Goal: Task Accomplishment & Management: Manage account settings

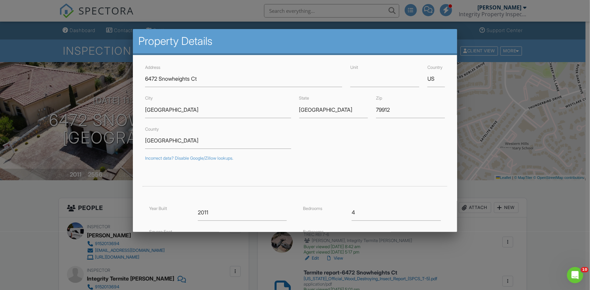
click at [34, 216] on div at bounding box center [295, 147] width 590 height 363
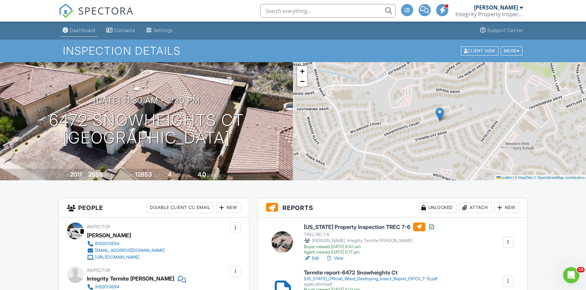
click at [77, 28] on div "Dashboard" at bounding box center [83, 30] width 26 height 6
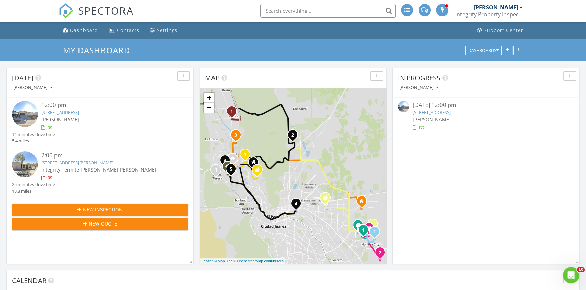
click at [68, 114] on link "7424 Cimarron Gap Dr, El Paso, TX 79911" at bounding box center [60, 113] width 38 height 6
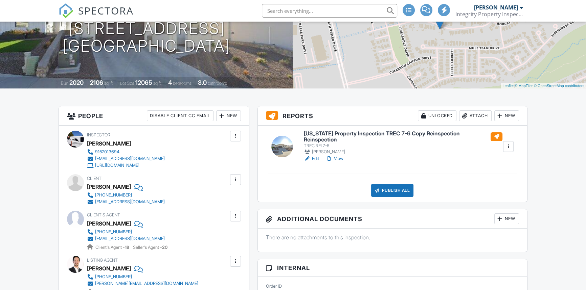
click at [312, 157] on link "Edit" at bounding box center [311, 159] width 15 height 7
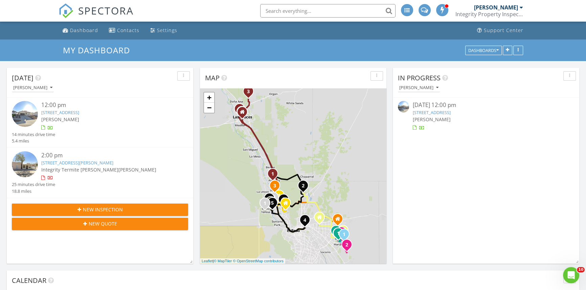
click at [287, 8] on input "text" at bounding box center [327, 11] width 135 height 14
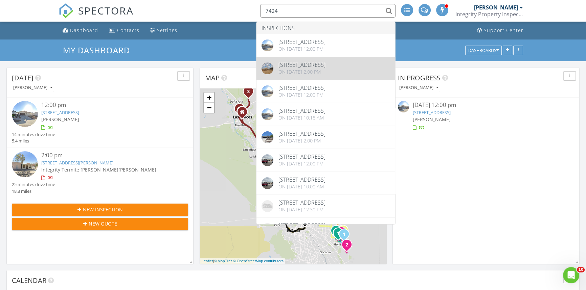
type input "7424"
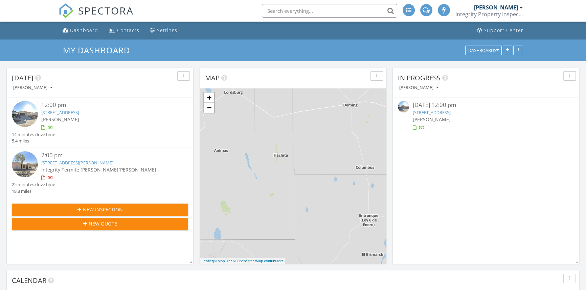
click at [291, 6] on input "text" at bounding box center [329, 11] width 135 height 14
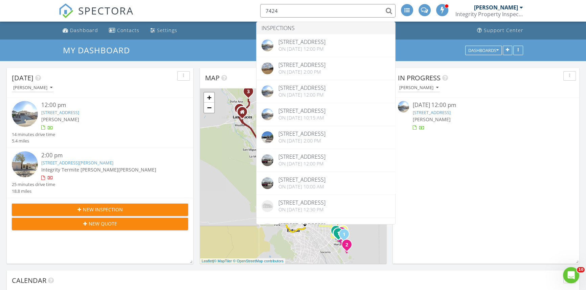
type input "7424"
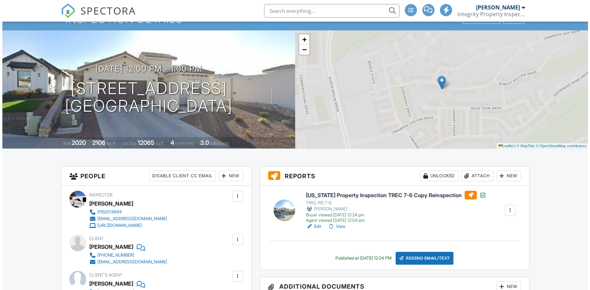
scroll to position [61, 0]
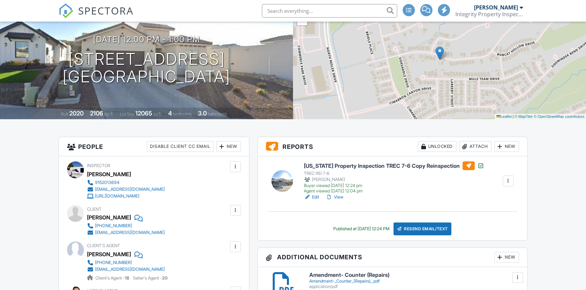
click at [510, 181] on div at bounding box center [508, 181] width 7 height 7
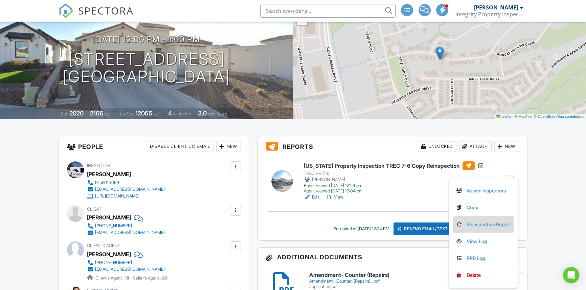
click at [470, 227] on link "Reinspection Report" at bounding box center [482, 224] width 55 height 7
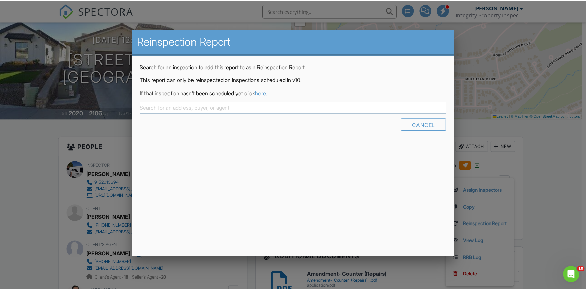
scroll to position [0, 0]
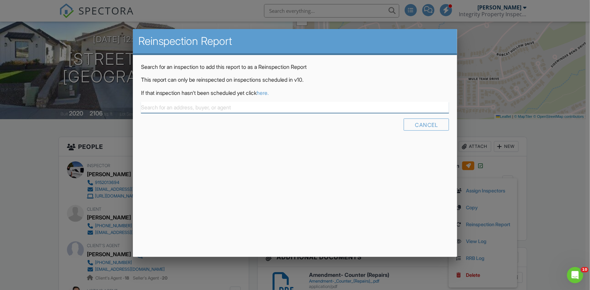
click at [165, 105] on input "text" at bounding box center [295, 107] width 308 height 11
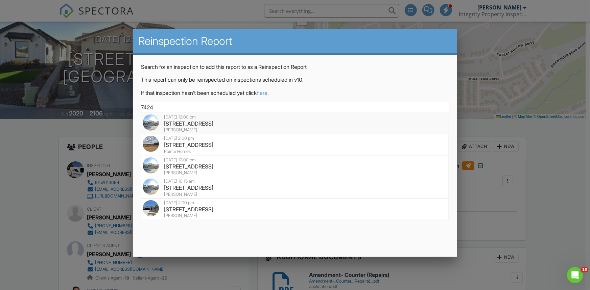
click at [180, 121] on div "7424 Cimarron Gap Dr, El Paso, TX 79911" at bounding box center [295, 123] width 305 height 7
type input "7424 Cimarron Gap Dr, El Paso, TX 79911"
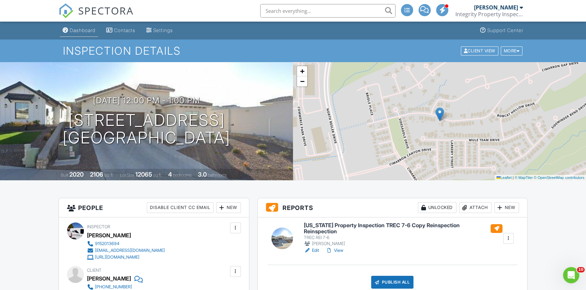
click at [74, 29] on div "Dashboard" at bounding box center [83, 30] width 26 height 6
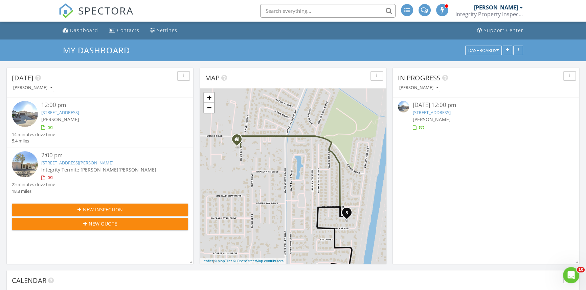
click at [79, 112] on link "7424 Cimarron Gap Dr, El Paso, TX 79911" at bounding box center [60, 113] width 38 height 6
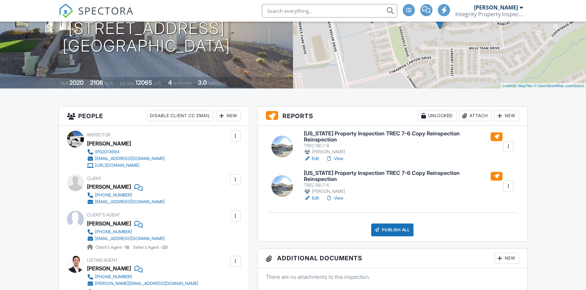
scroll to position [92, 0]
click at [314, 195] on link "Edit" at bounding box center [311, 198] width 15 height 7
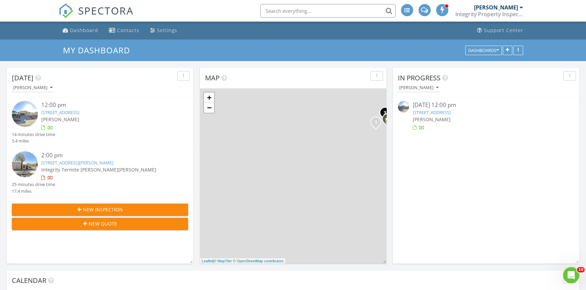
click at [79, 110] on link "7424 Cimarron Gap Dr, El Paso, TX 79911" at bounding box center [60, 113] width 38 height 6
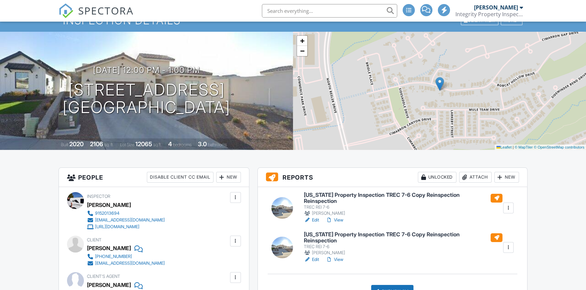
click at [511, 244] on div at bounding box center [508, 247] width 7 height 7
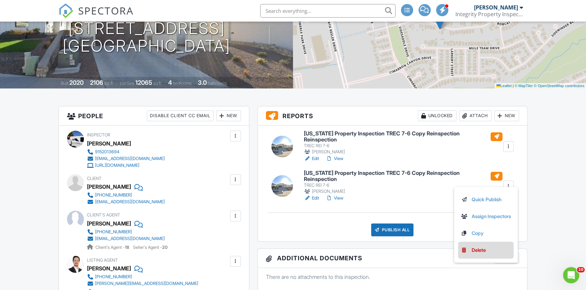
click at [472, 248] on div "Delete" at bounding box center [478, 250] width 14 height 7
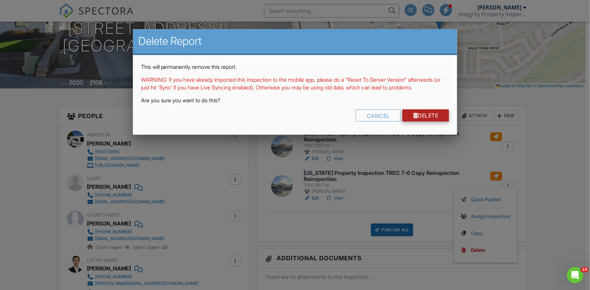
click at [425, 122] on link "Delete" at bounding box center [425, 116] width 47 height 12
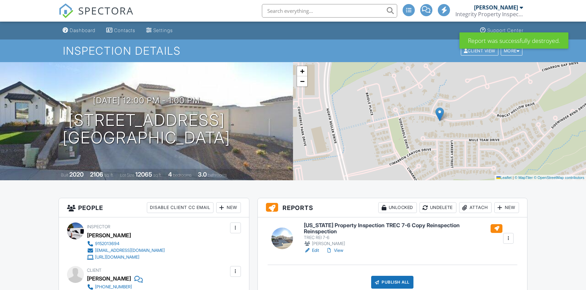
click at [312, 248] on link "Edit" at bounding box center [311, 251] width 15 height 7
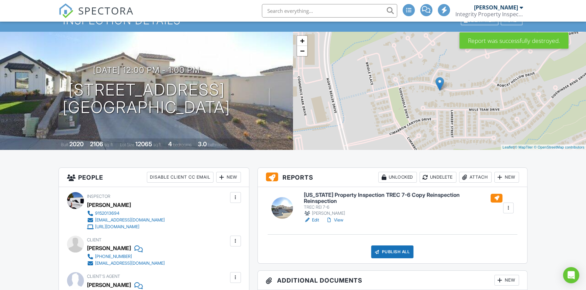
click at [314, 217] on link "Edit" at bounding box center [311, 220] width 15 height 7
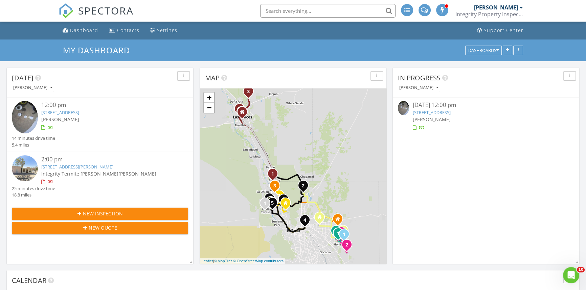
click at [295, 11] on input "text" at bounding box center [327, 11] width 135 height 14
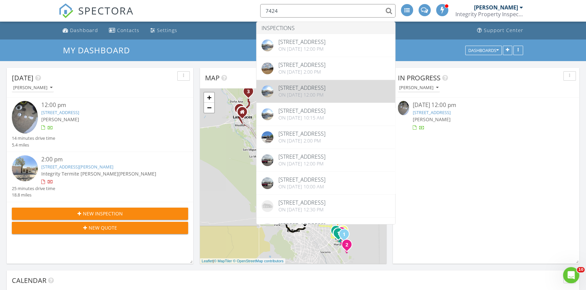
type input "7424"
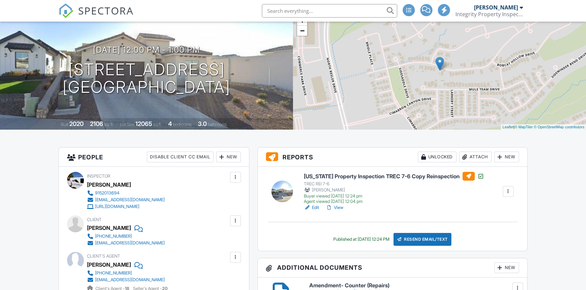
scroll to position [61, 0]
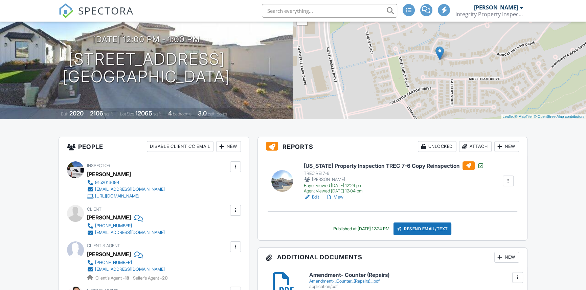
click at [505, 181] on div at bounding box center [508, 181] width 7 height 7
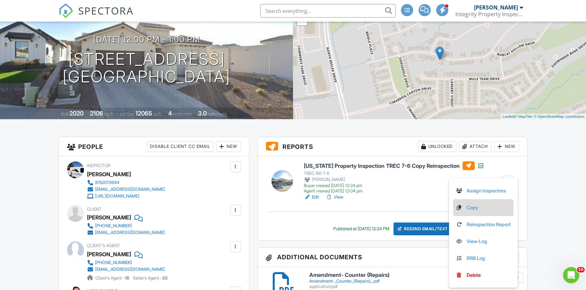
scroll to position [0, 0]
click at [472, 226] on link "Reinspection Report" at bounding box center [482, 224] width 55 height 7
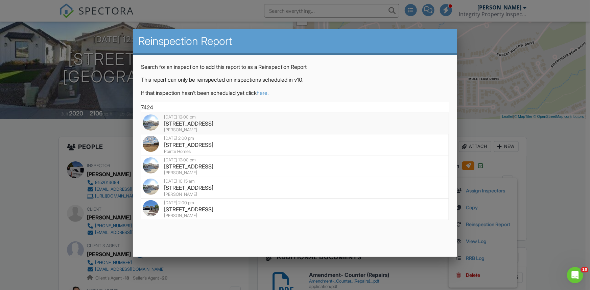
click at [217, 125] on div "7424 Cimarron Gap Dr, El Paso, TX 79911" at bounding box center [295, 123] width 305 height 7
type input "7424 Cimarron Gap Dr, El Paso, TX 79911"
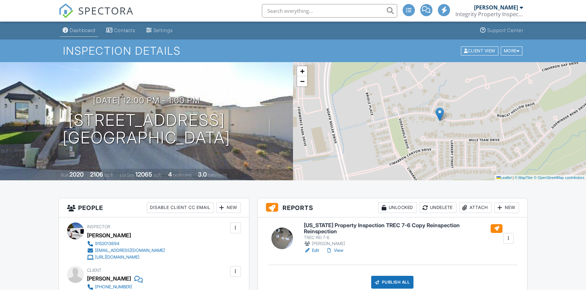
click at [92, 30] on div "Dashboard" at bounding box center [83, 30] width 26 height 6
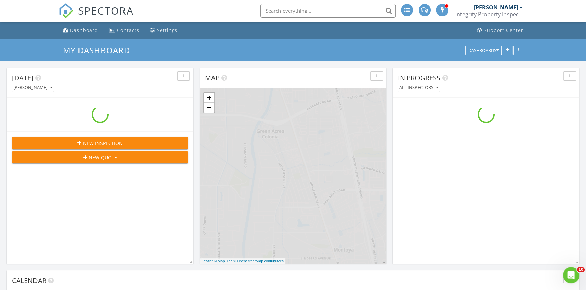
scroll to position [625, 595]
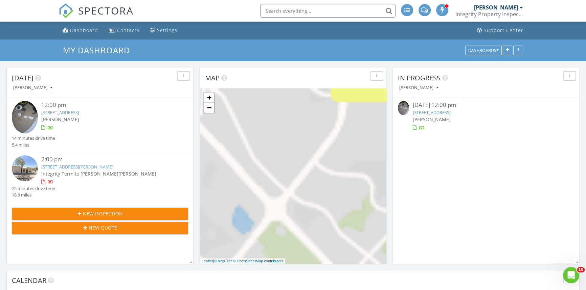
click at [79, 111] on link "7424 Cimarron Gap Dr, El Paso, TX 79911" at bounding box center [60, 113] width 38 height 6
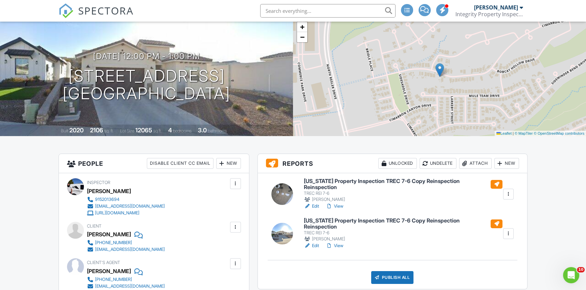
scroll to position [61, 0]
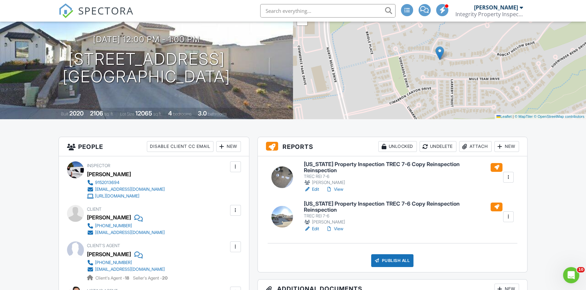
click at [315, 186] on link "Edit" at bounding box center [311, 189] width 15 height 7
click at [510, 175] on div at bounding box center [508, 177] width 7 height 7
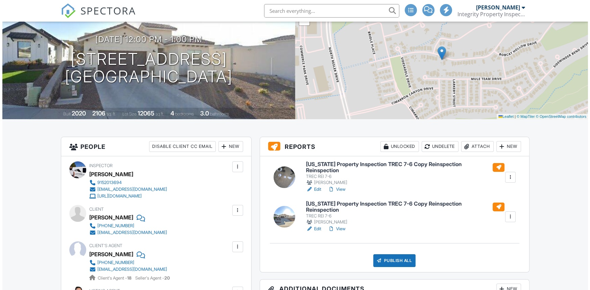
scroll to position [0, 0]
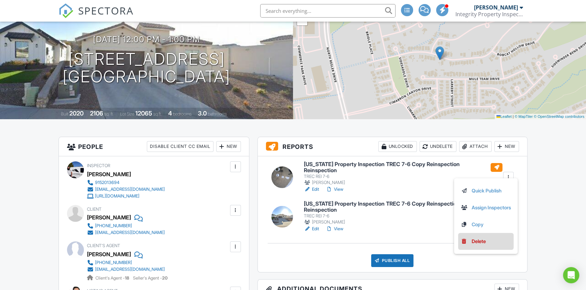
click at [473, 238] on div "Delete" at bounding box center [478, 241] width 14 height 7
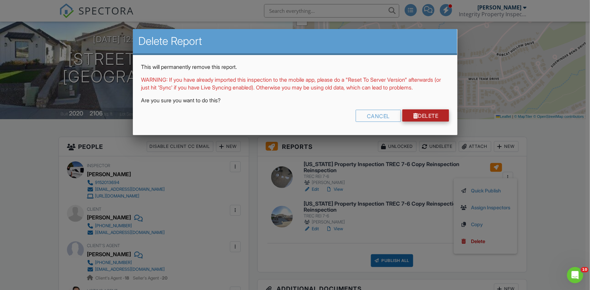
click at [422, 120] on link "Delete" at bounding box center [425, 116] width 47 height 12
